Goal: Task Accomplishment & Management: Use online tool/utility

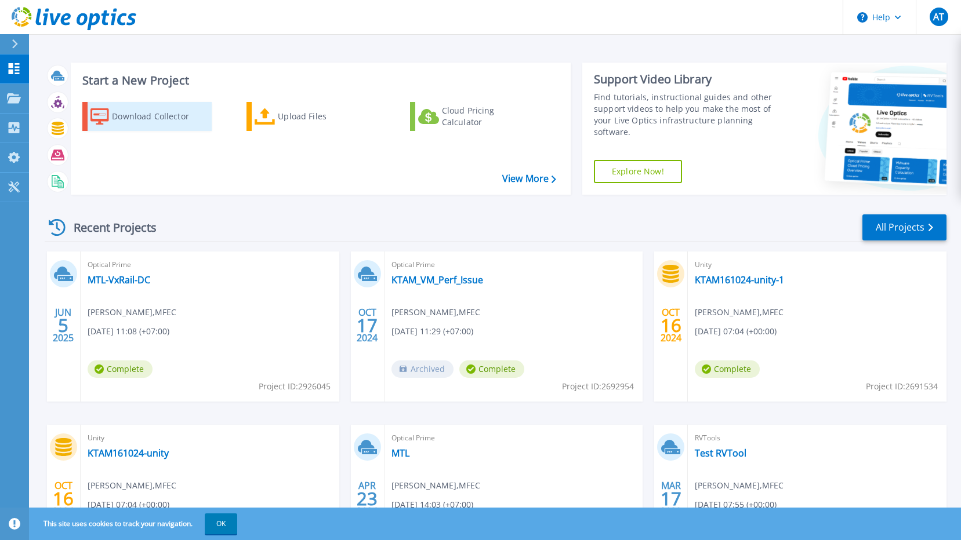
click at [141, 122] on div "Download Collector" at bounding box center [158, 116] width 93 height 23
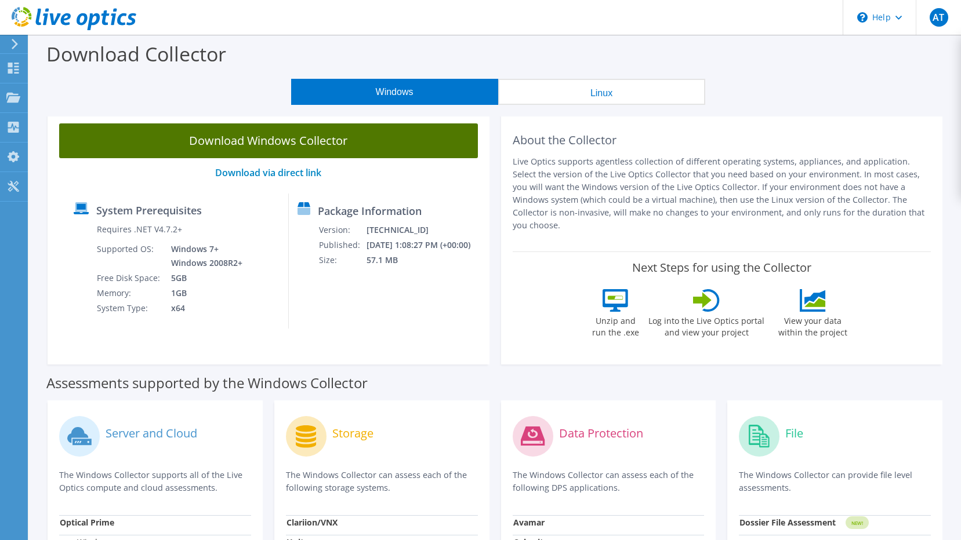
click at [299, 144] on link "Download Windows Collector" at bounding box center [268, 141] width 419 height 35
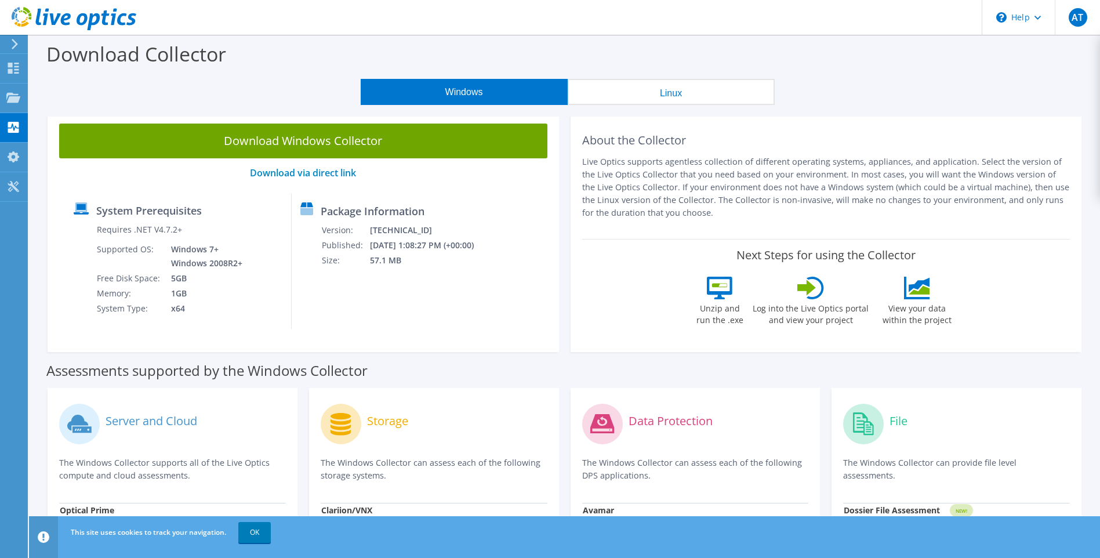
click at [315, 74] on div "Download Collector" at bounding box center [564, 57] width 1059 height 44
click at [7, 49] on div at bounding box center [12, 44] width 13 height 10
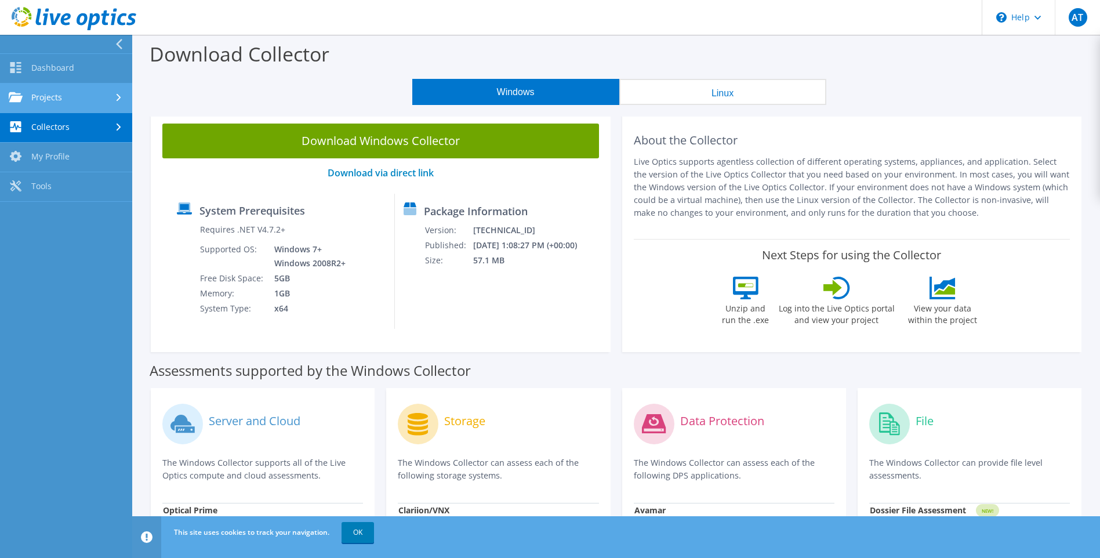
click at [83, 88] on link "Projects" at bounding box center [66, 98] width 132 height 30
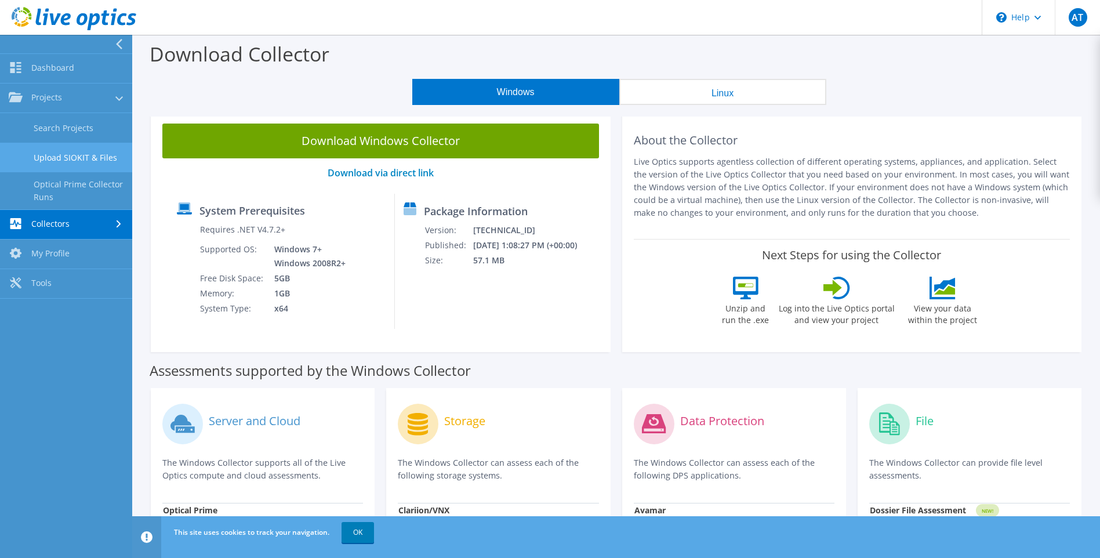
click at [104, 156] on link "Upload SIOKIT & Files" at bounding box center [66, 158] width 132 height 30
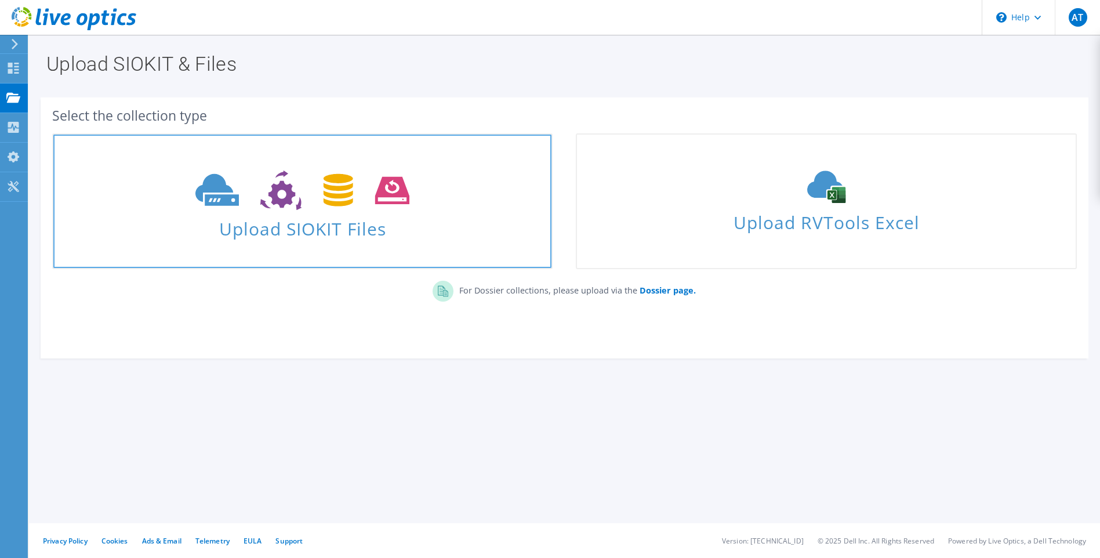
click at [431, 208] on span at bounding box center [302, 189] width 498 height 49
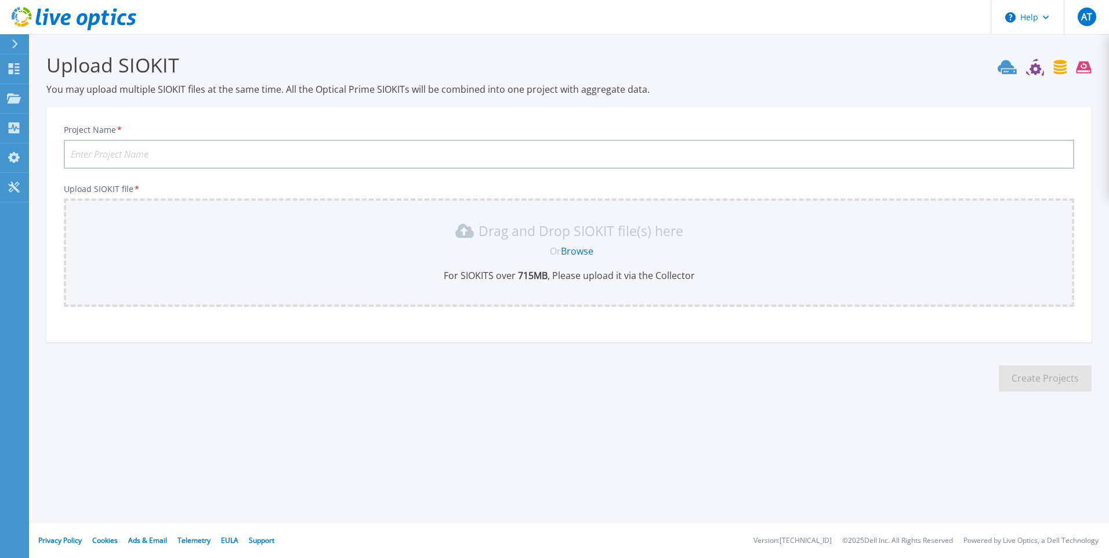
click at [309, 165] on input "Project Name *" at bounding box center [569, 154] width 1010 height 29
type input "KTAMUnityDC251009"
click at [582, 250] on link "Browse" at bounding box center [577, 251] width 32 height 13
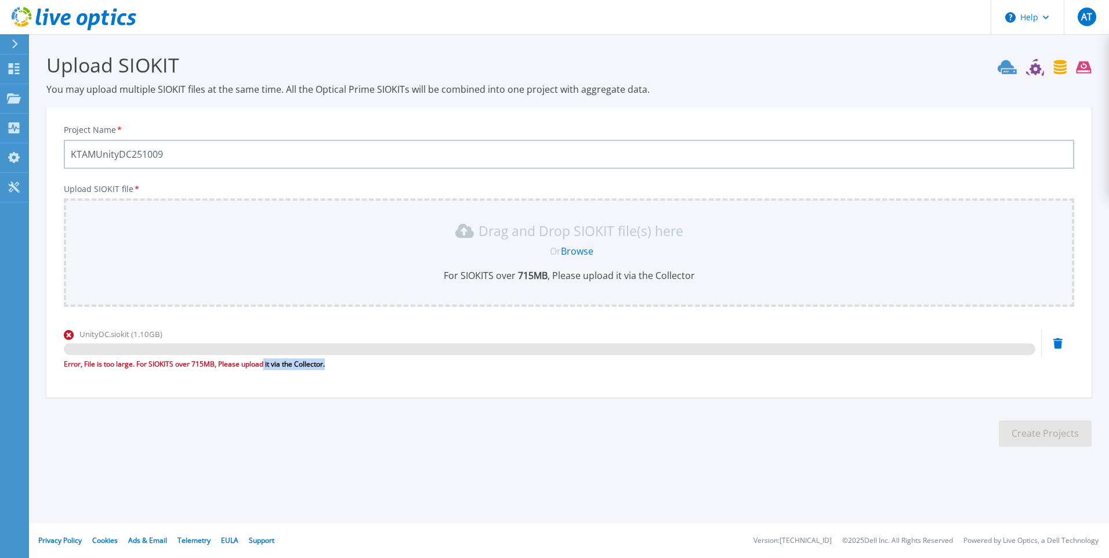
drag, startPoint x: 270, startPoint y: 366, endPoint x: 337, endPoint y: 369, distance: 67.4
click at [337, 369] on div "Error, File is too large. For SIOKITS over 715MB, Please upload it via the Coll…" at bounding box center [549, 364] width 971 height 12
click at [1059, 342] on icon at bounding box center [1057, 343] width 9 height 10
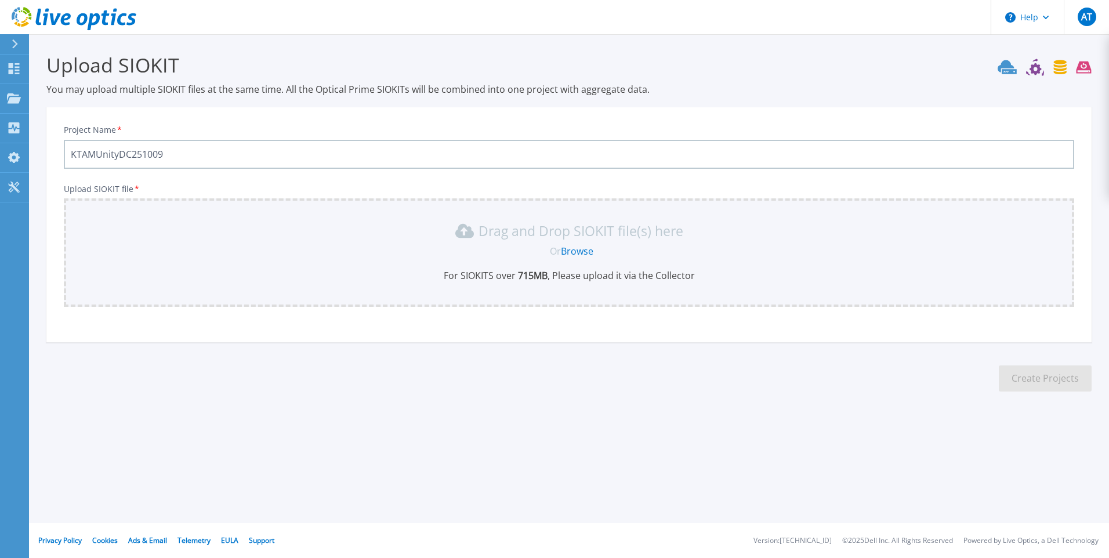
click at [175, 150] on input "KTAMUnityDC251009" at bounding box center [569, 154] width 1010 height 29
click at [163, 155] on input "KTAMUnityDC251009" at bounding box center [569, 154] width 1010 height 29
click at [14, 96] on icon at bounding box center [14, 98] width 14 height 10
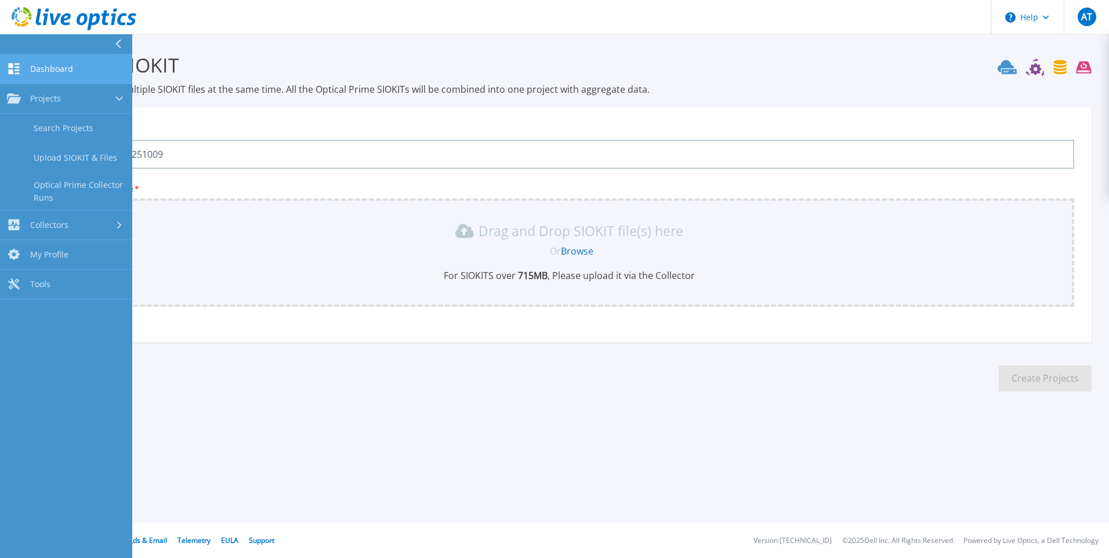
click at [28, 64] on link "Dashboard Dashboard" at bounding box center [66, 70] width 132 height 30
click at [55, 66] on span "Dashboard" at bounding box center [51, 69] width 43 height 10
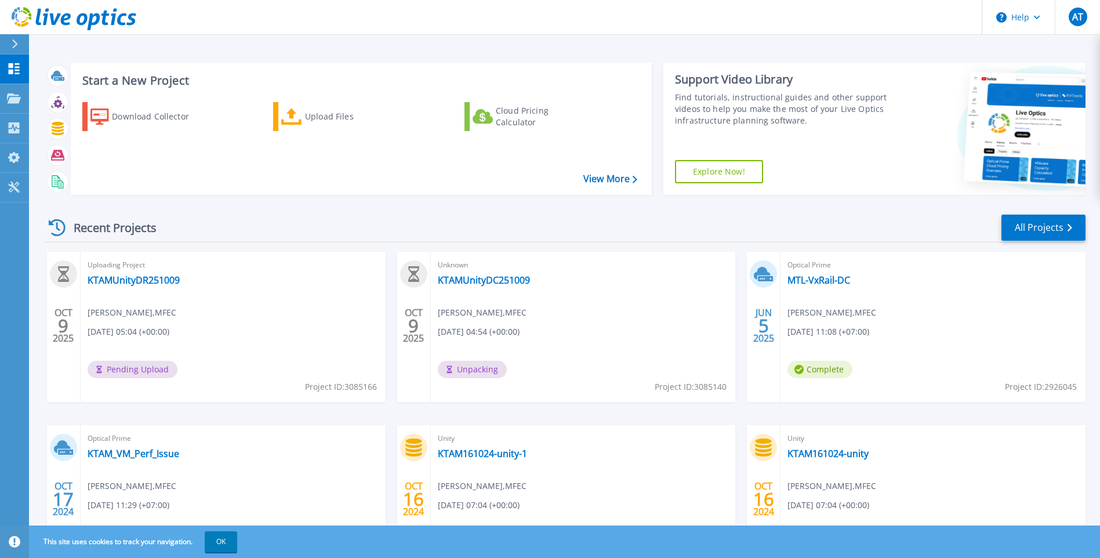
click at [159, 156] on div "Download Collector Upload Files Cloud Pricing Calculator" at bounding box center [359, 141] width 573 height 96
click at [226, 204] on div "Start a New Project Download Collector Upload Files Cloud Pricing Calculator Vi…" at bounding box center [565, 128] width 1041 height 151
click at [479, 277] on link "KTAMUnityDC251009" at bounding box center [484, 280] width 92 height 12
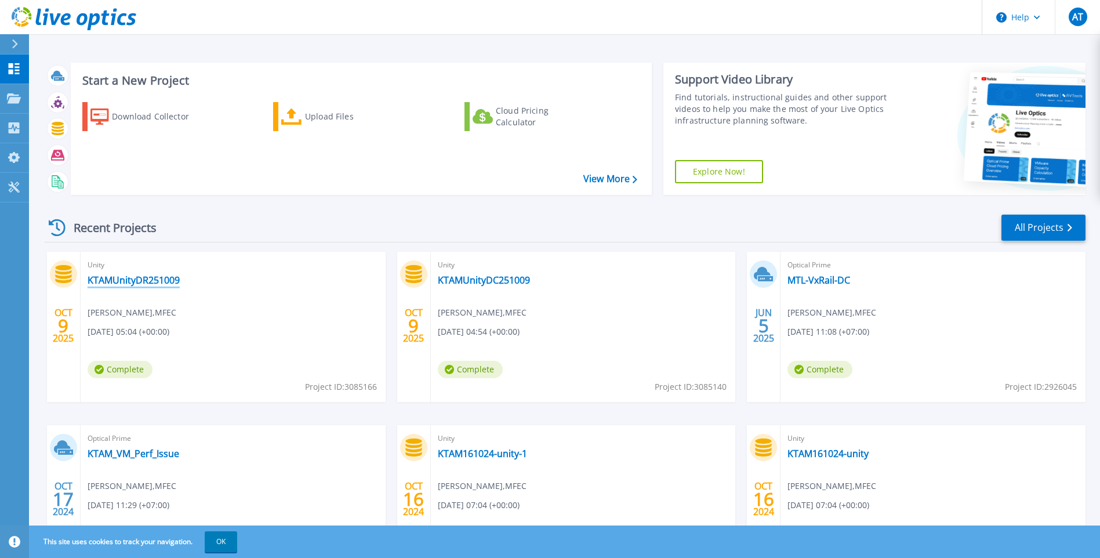
click at [141, 279] on link "KTAMUnityDR251009" at bounding box center [134, 280] width 92 height 12
